Goal: Transaction & Acquisition: Book appointment/travel/reservation

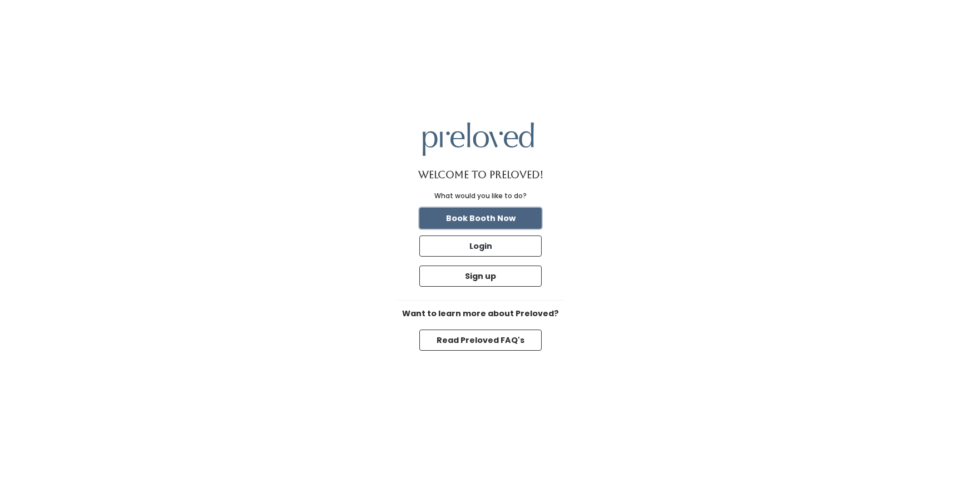
click at [500, 218] on button "Book Booth Now" at bounding box center [480, 218] width 122 height 21
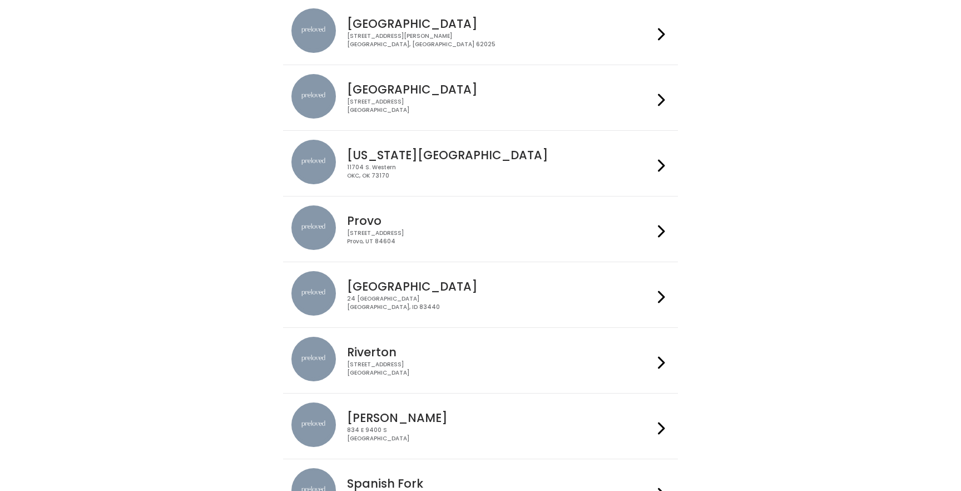
scroll to position [287, 0]
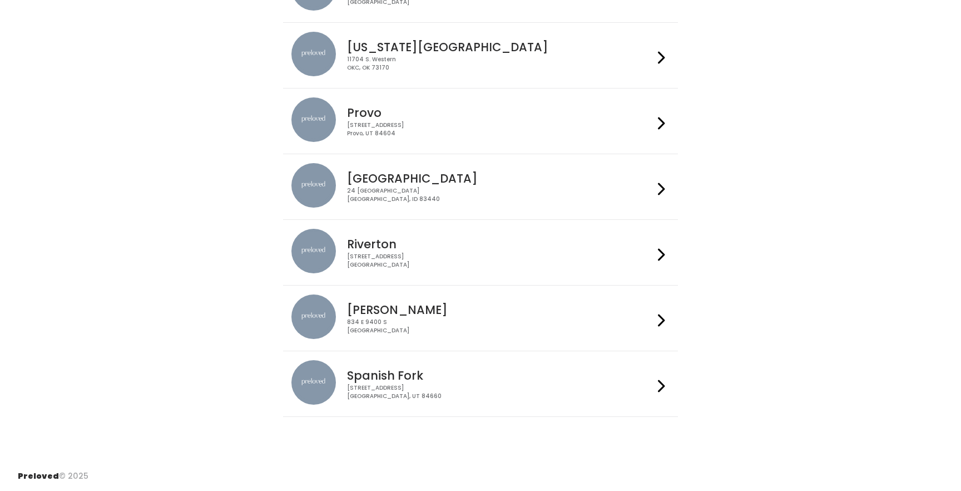
click at [440, 235] on div "Riverton [STREET_ADDRESS]" at bounding box center [498, 249] width 310 height 40
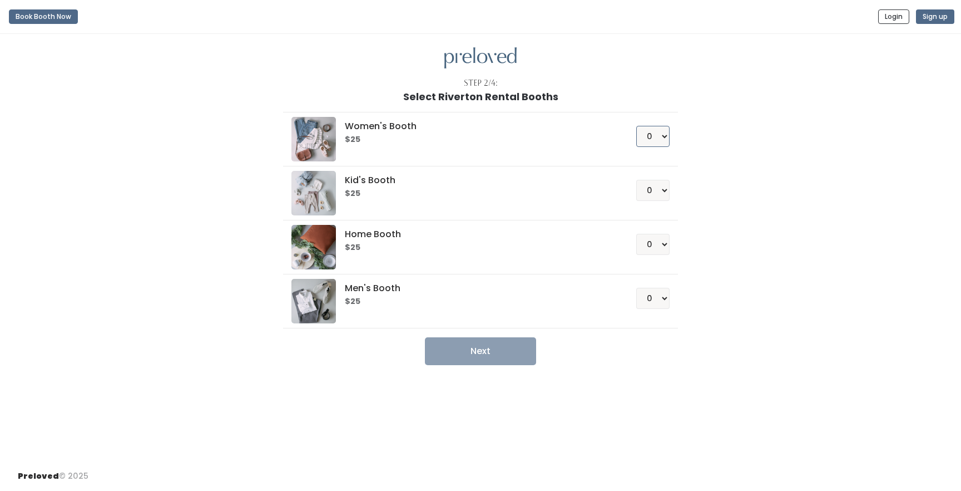
click at [656, 136] on select "0 1 2 3 4" at bounding box center [652, 136] width 33 height 21
select select "1"
click at [636, 126] on select "0 1 2 3 4" at bounding box center [652, 136] width 33 height 21
drag, startPoint x: 487, startPoint y: 352, endPoint x: 776, endPoint y: 313, distance: 291.9
click at [776, 314] on div "Women's Booth $25 0 1 2 3 4 Kid's Booth $25 0 1 2 3 4 0" at bounding box center [481, 233] width 612 height 263
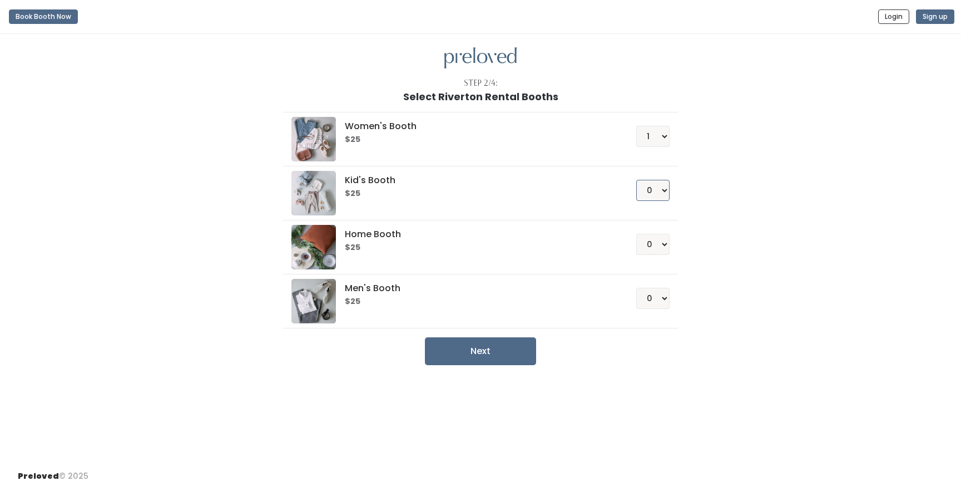
click at [659, 193] on select "0 1 2 3 4" at bounding box center [652, 190] width 33 height 21
select select "1"
click at [636, 180] on select "0 1 2 3 4" at bounding box center [652, 190] width 33 height 21
click at [510, 354] on button "Next" at bounding box center [480, 351] width 111 height 28
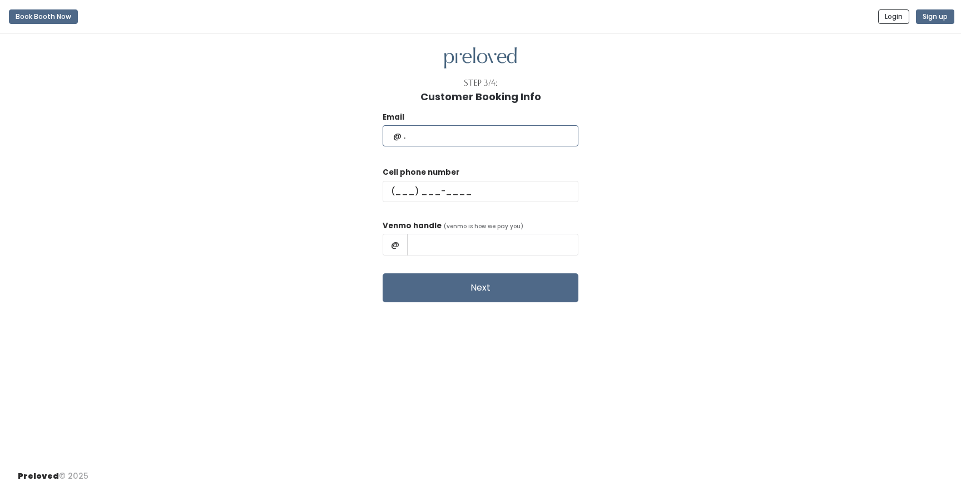
click at [472, 135] on input "text" at bounding box center [481, 135] width 196 height 21
click at [467, 134] on input "text" at bounding box center [481, 135] width 196 height 21
type input "kamiweddick@gmail.com"
type input "(801) 645-2228"
click at [478, 248] on input "text" at bounding box center [492, 244] width 171 height 21
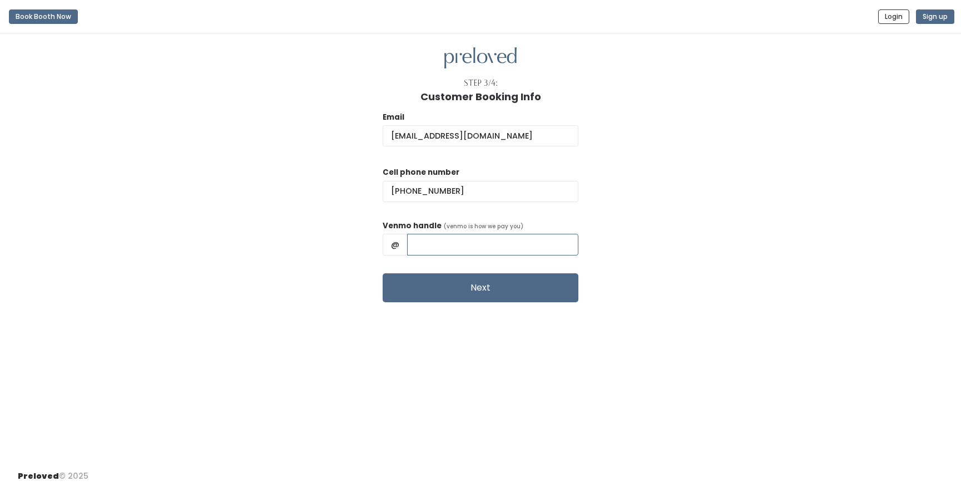
click at [468, 239] on input "text" at bounding box center [492, 244] width 171 height 21
type input "kamsterdam"
click at [486, 284] on button "Next" at bounding box center [481, 287] width 196 height 29
click at [492, 292] on button "Next" at bounding box center [481, 287] width 196 height 29
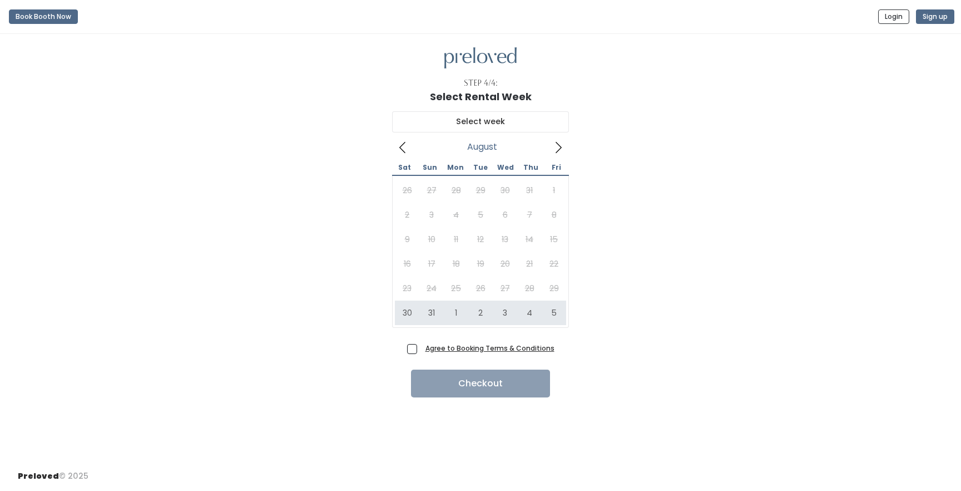
click at [556, 148] on icon at bounding box center [558, 147] width 12 height 12
click at [399, 146] on icon at bounding box center [403, 147] width 12 height 12
click at [405, 147] on icon at bounding box center [403, 147] width 12 height 12
click at [345, 183] on div "August 2025 Sat Sun Mon Tue Wed Thu Fri 26 27 28 29 30 31 1 2 3 4 5 6 7 8 9 10 …" at bounding box center [481, 221] width 926 height 238
